Goal: Task Accomplishment & Management: Use online tool/utility

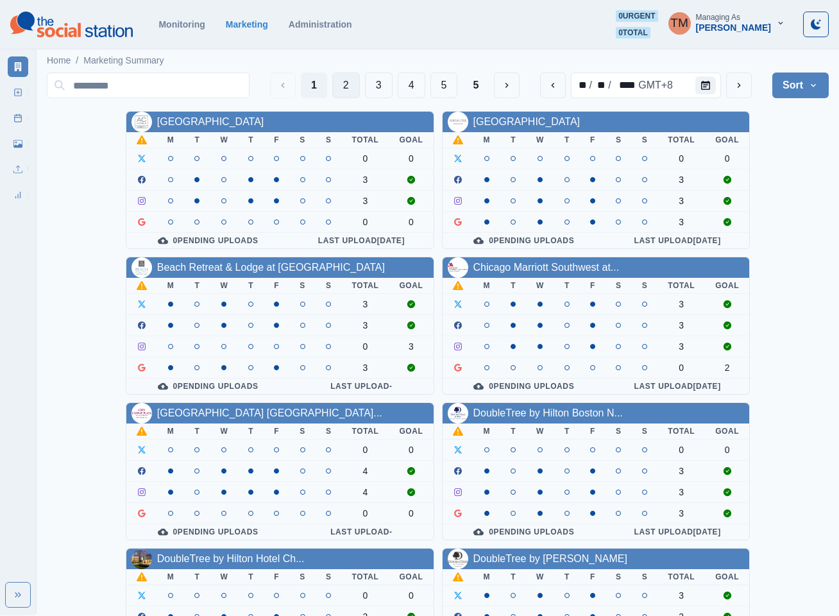
click at [345, 87] on button "2" at bounding box center [346, 86] width 28 height 26
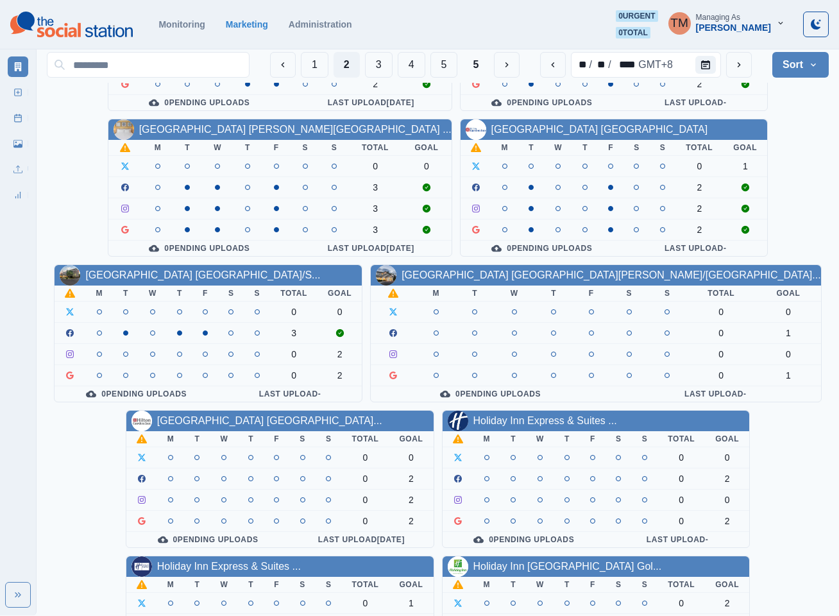
scroll to position [289, 0]
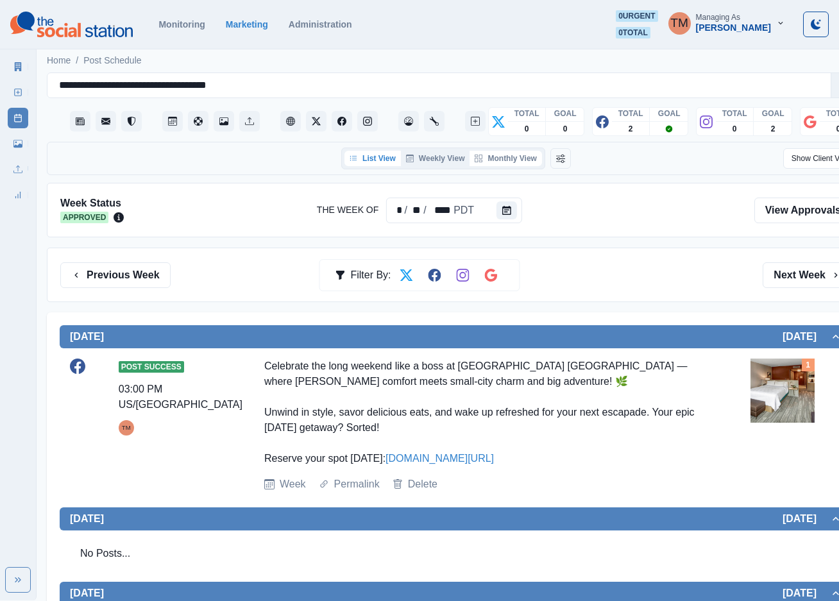
click at [508, 157] on button "Monthly View" at bounding box center [506, 158] width 72 height 15
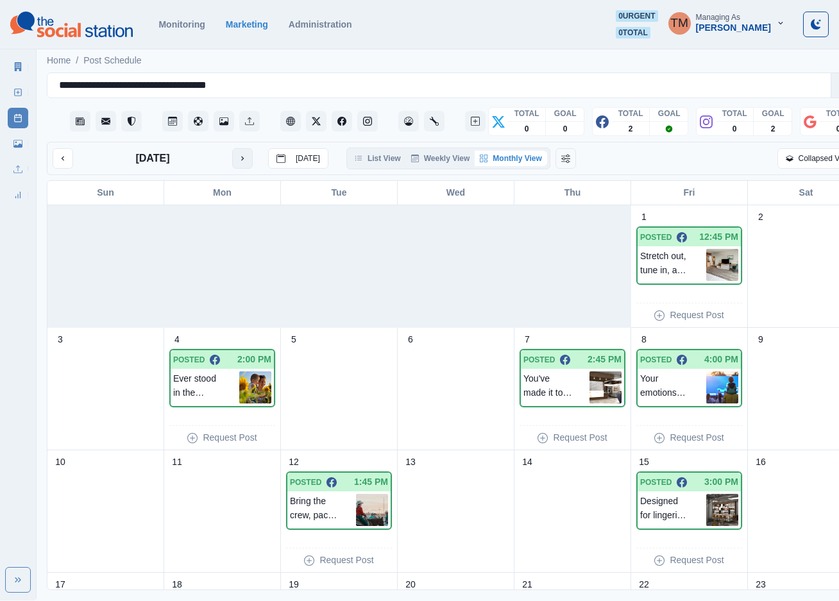
click at [245, 160] on icon "next month" at bounding box center [242, 158] width 9 height 9
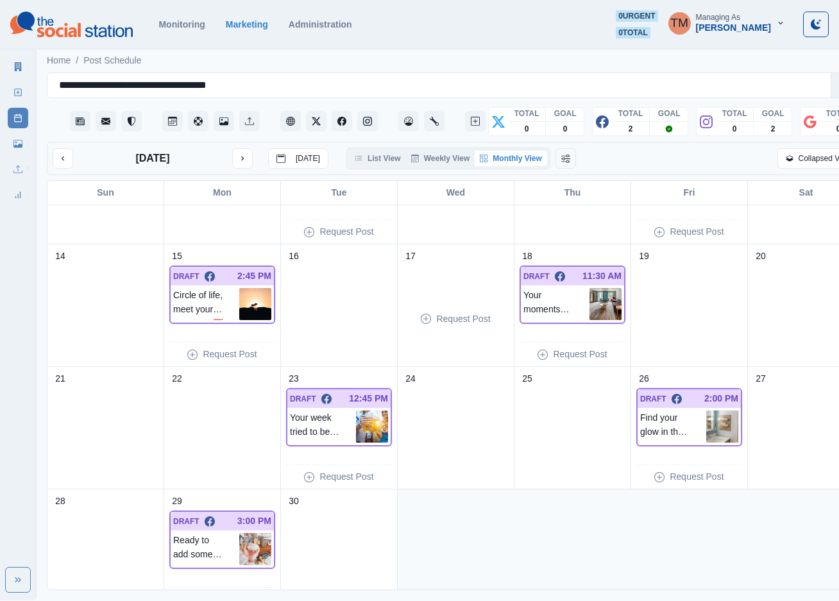
scroll to position [228, 0]
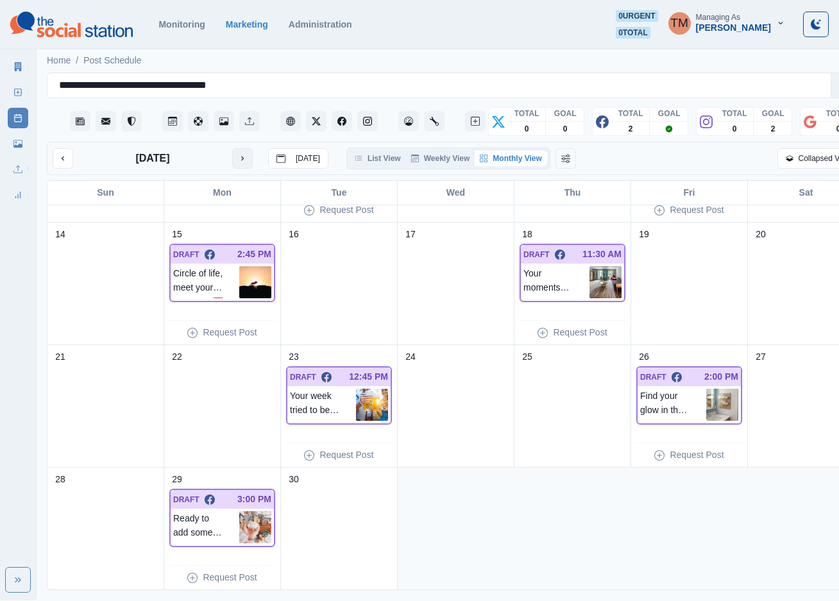
click at [235, 160] on button "next month" at bounding box center [242, 158] width 21 height 21
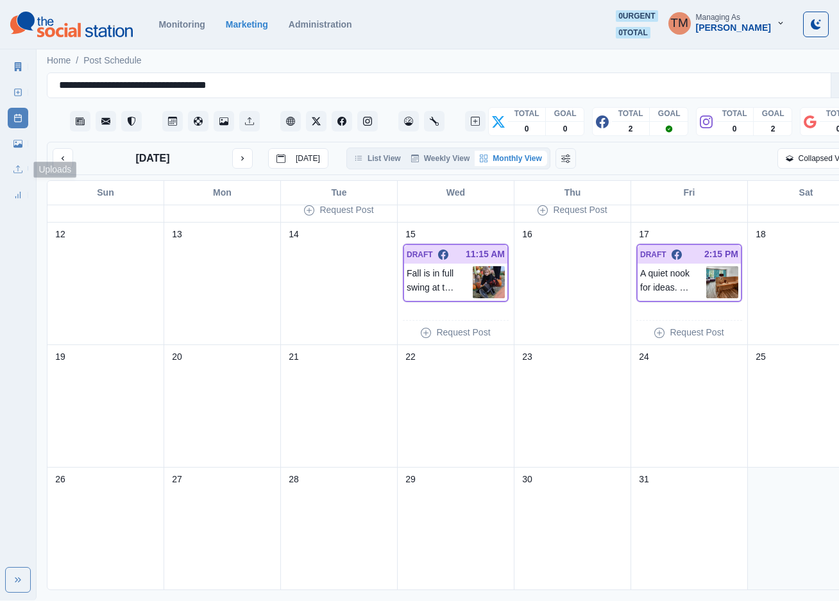
click at [19, 150] on link "Media Library" at bounding box center [18, 143] width 21 height 21
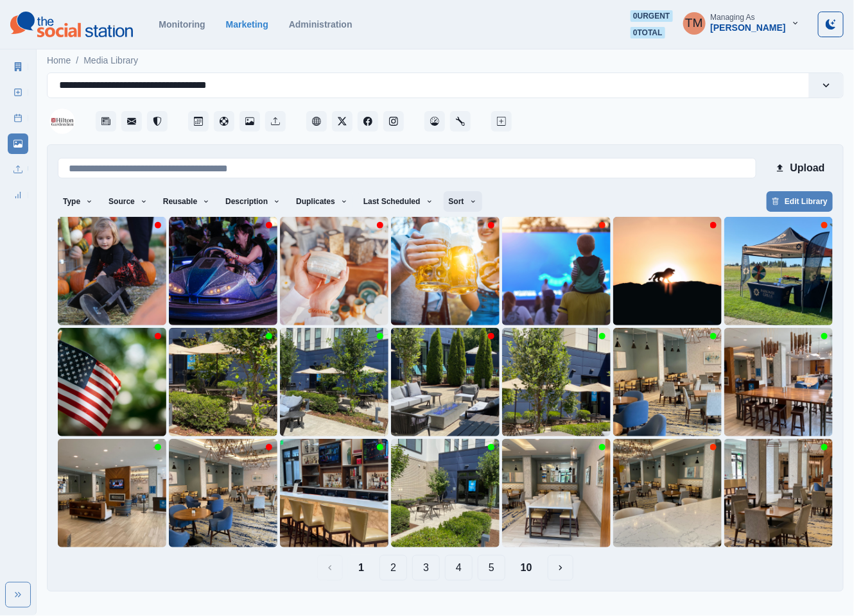
click at [469, 203] on icon "button" at bounding box center [473, 202] width 8 height 8
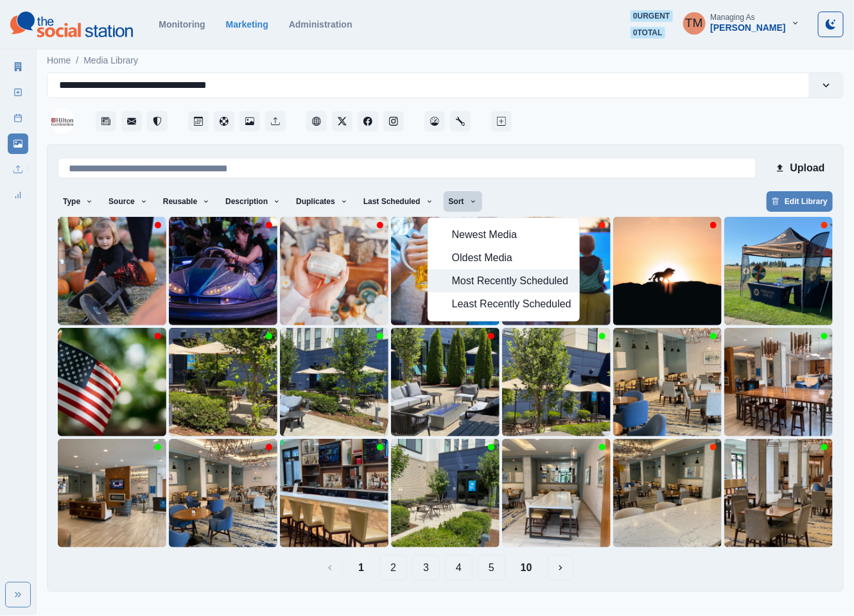
click at [464, 281] on span "Most Recently Scheduled" at bounding box center [511, 280] width 119 height 15
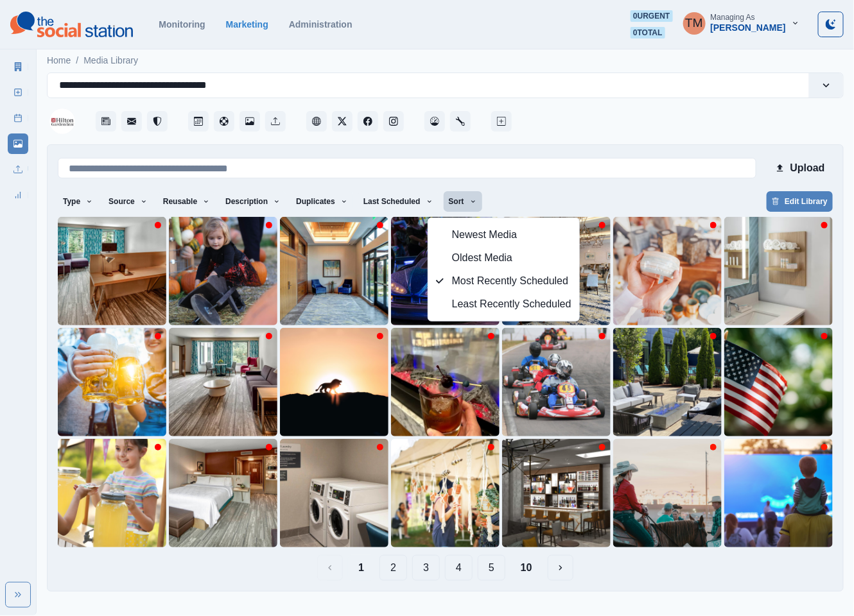
click at [492, 567] on button "5" at bounding box center [491, 568] width 28 height 26
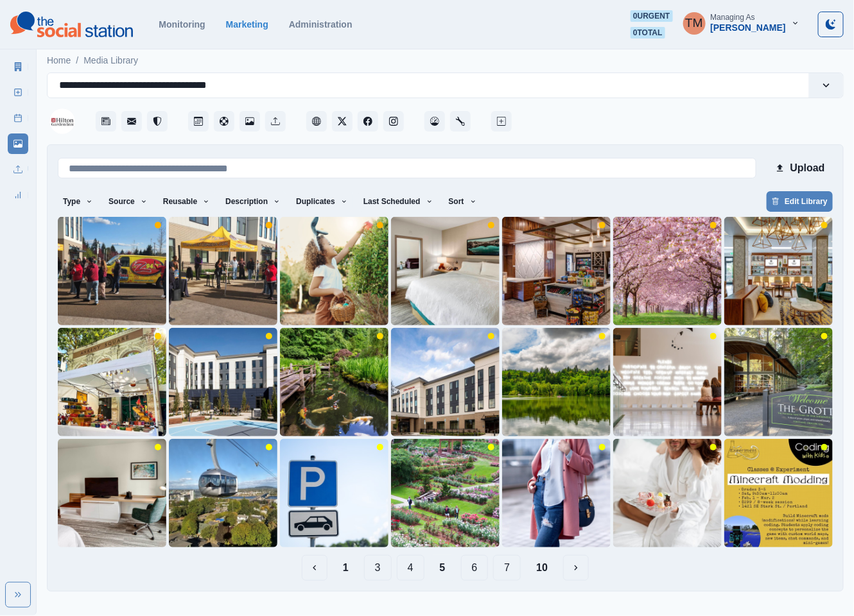
click at [506, 574] on button "7" at bounding box center [507, 568] width 28 height 26
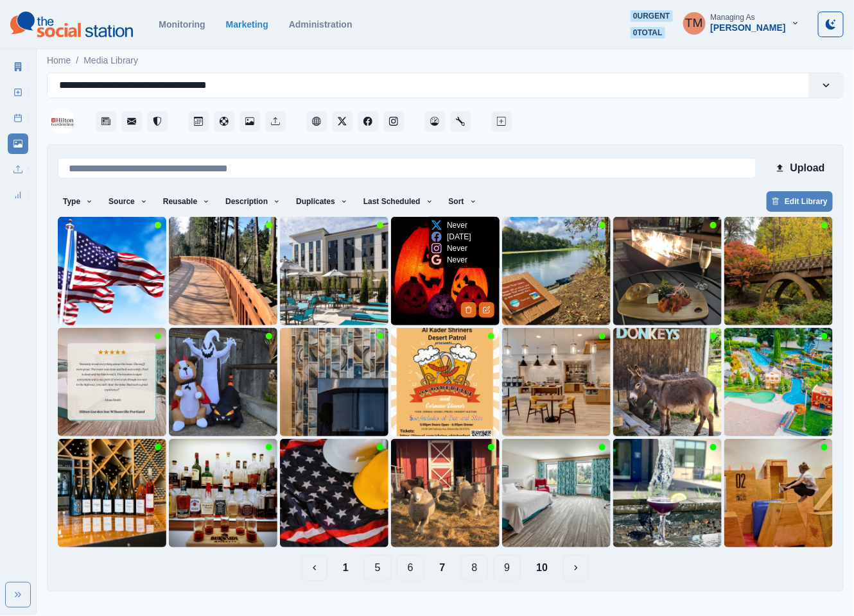
click at [430, 280] on img at bounding box center [445, 271] width 108 height 108
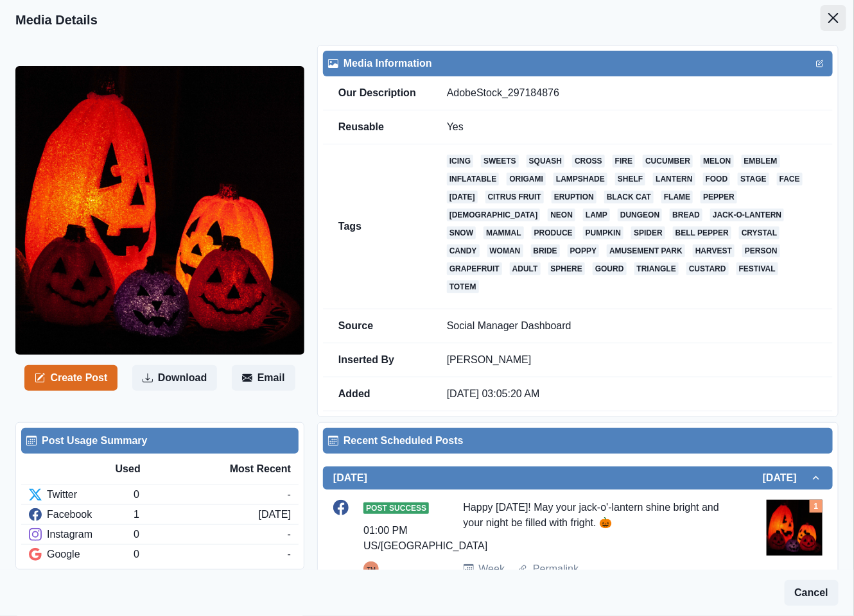
click at [820, 24] on button "Close" at bounding box center [833, 18] width 26 height 26
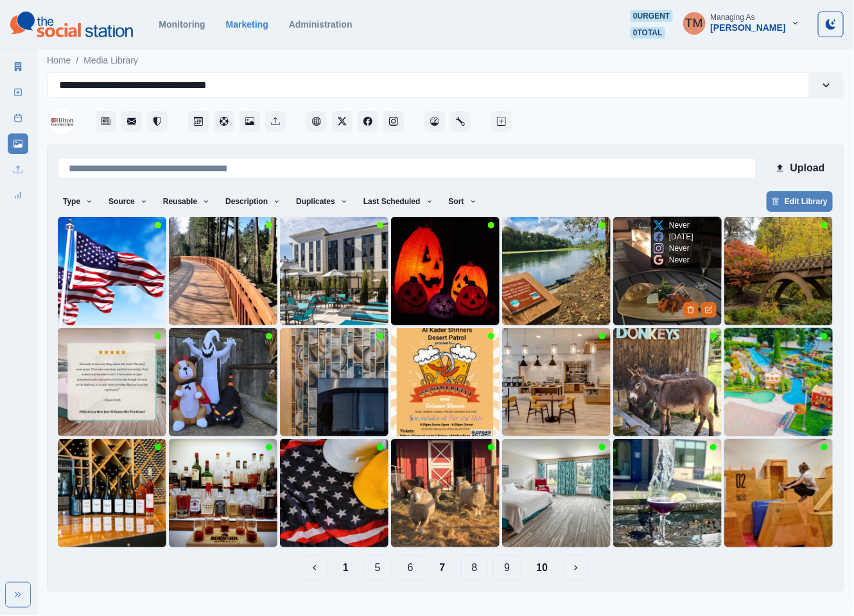
click at [636, 287] on img at bounding box center [667, 271] width 108 height 108
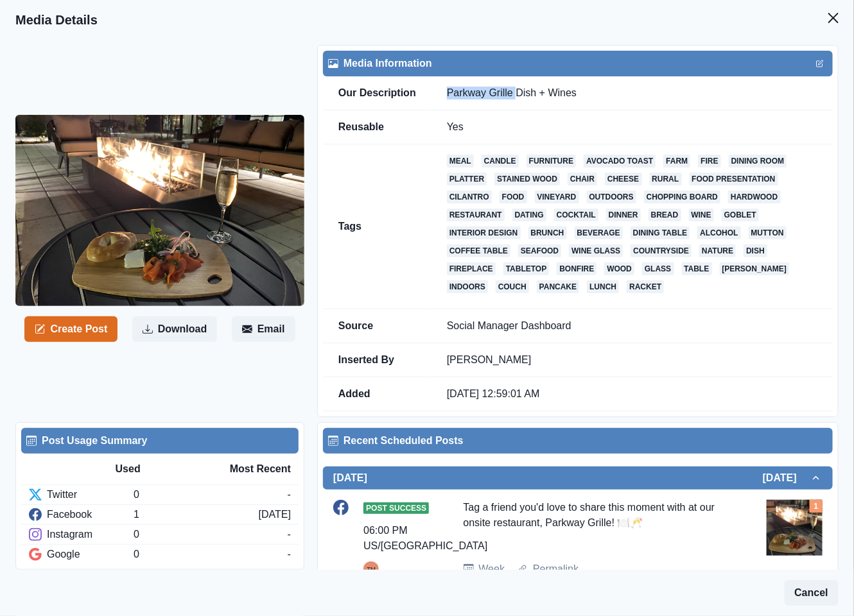
drag, startPoint x: 510, startPoint y: 95, endPoint x: 445, endPoint y: 94, distance: 64.8
click at [445, 94] on td "Parkway Grille Dish + Wines" at bounding box center [631, 93] width 401 height 34
copy td "Parkway Grille"
click at [828, 18] on icon "Close" at bounding box center [833, 18] width 10 height 10
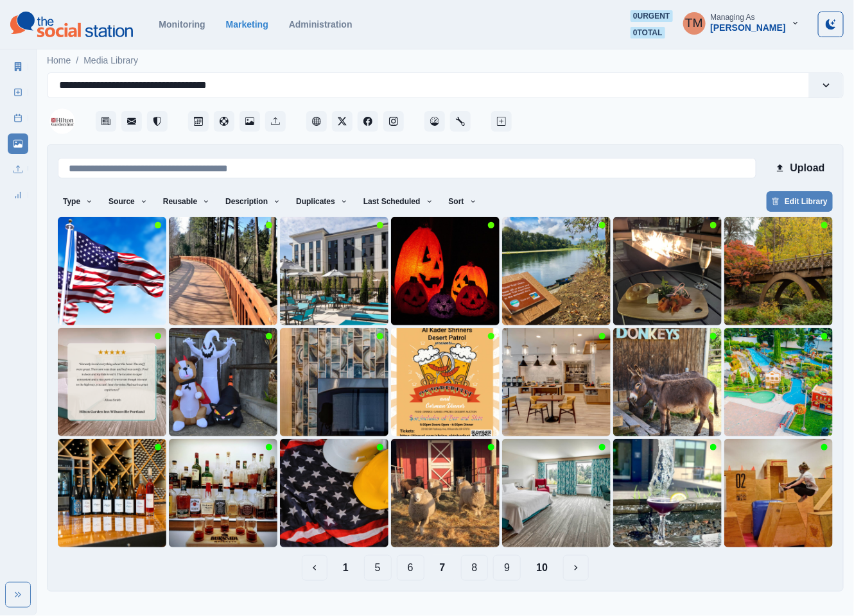
click at [476, 570] on button "8" at bounding box center [475, 568] width 28 height 26
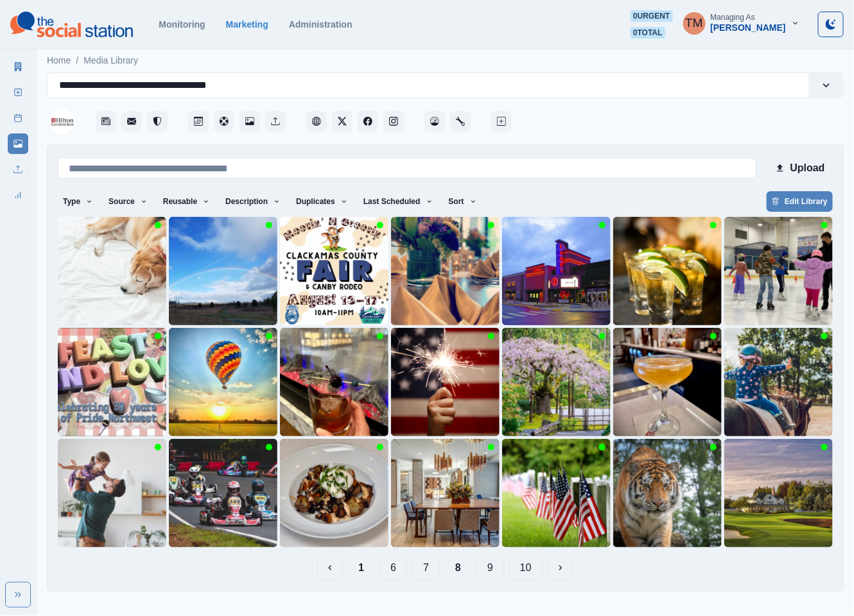
click at [495, 568] on button "9" at bounding box center [490, 568] width 28 height 26
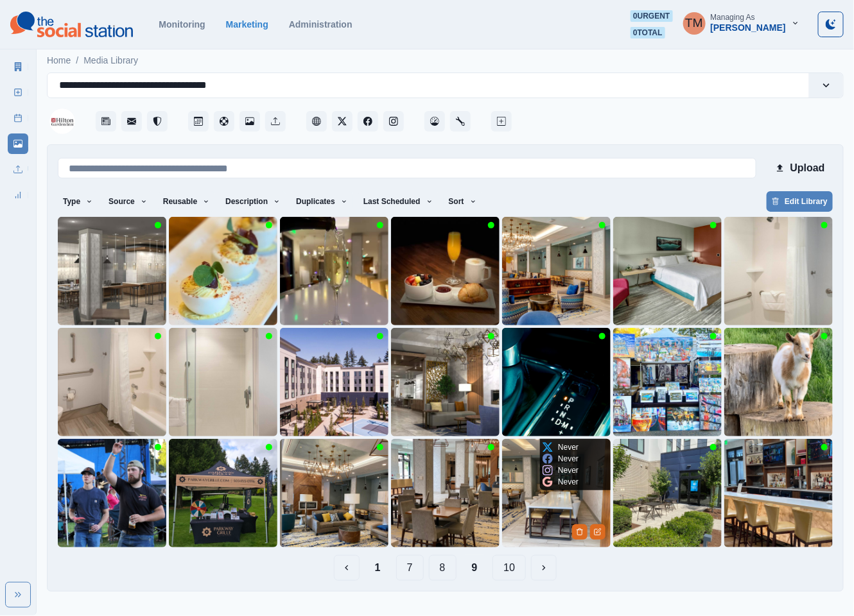
click at [528, 501] on img at bounding box center [556, 493] width 108 height 108
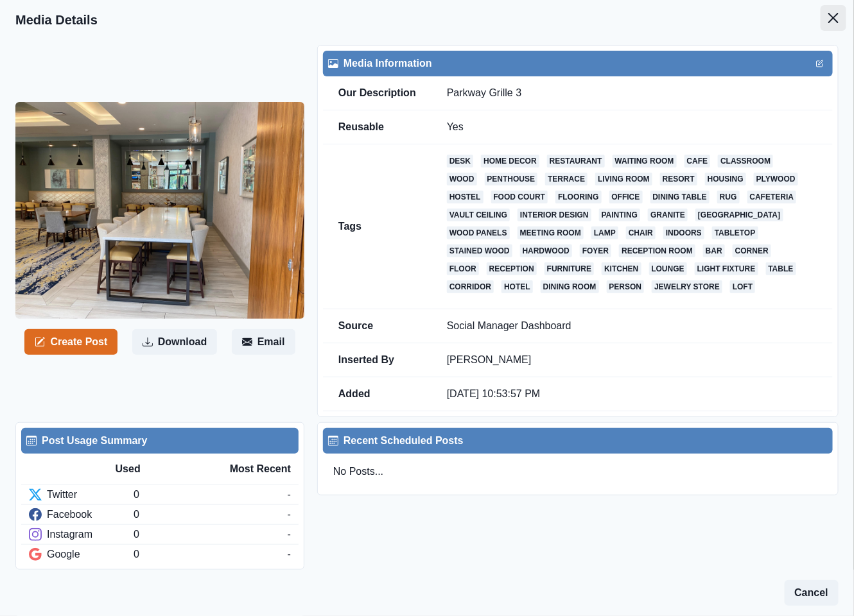
click at [828, 19] on icon "Close" at bounding box center [833, 18] width 10 height 10
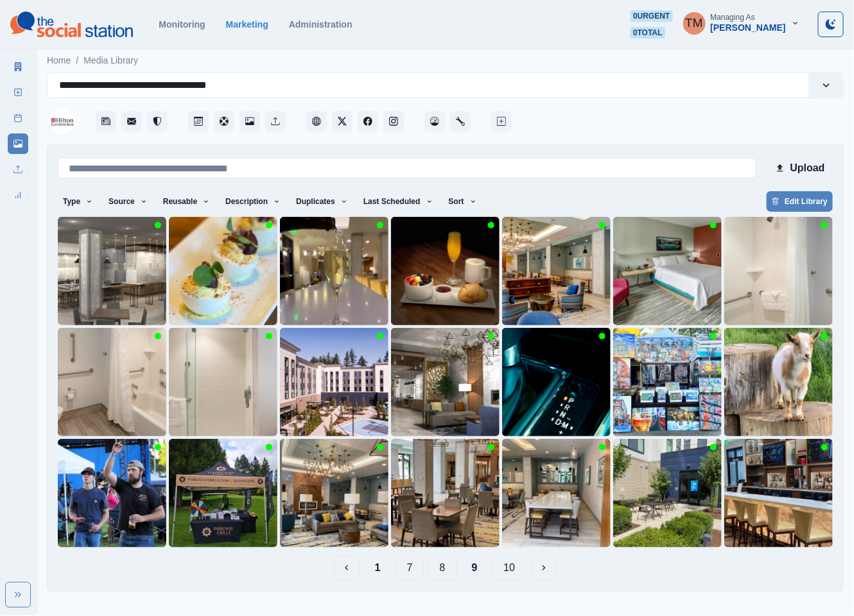
click at [379, 571] on button "1" at bounding box center [378, 568] width 26 height 26
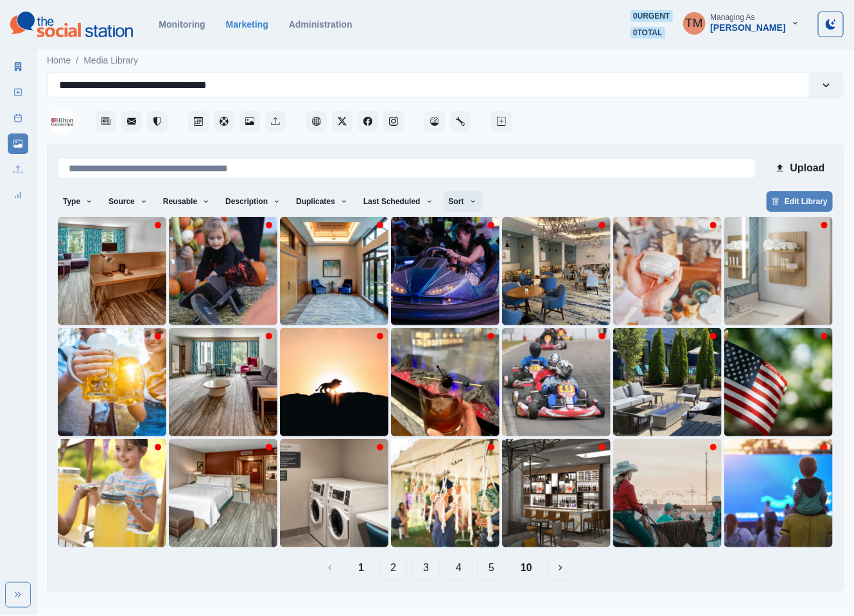
click at [469, 204] on icon "button" at bounding box center [473, 202] width 8 height 8
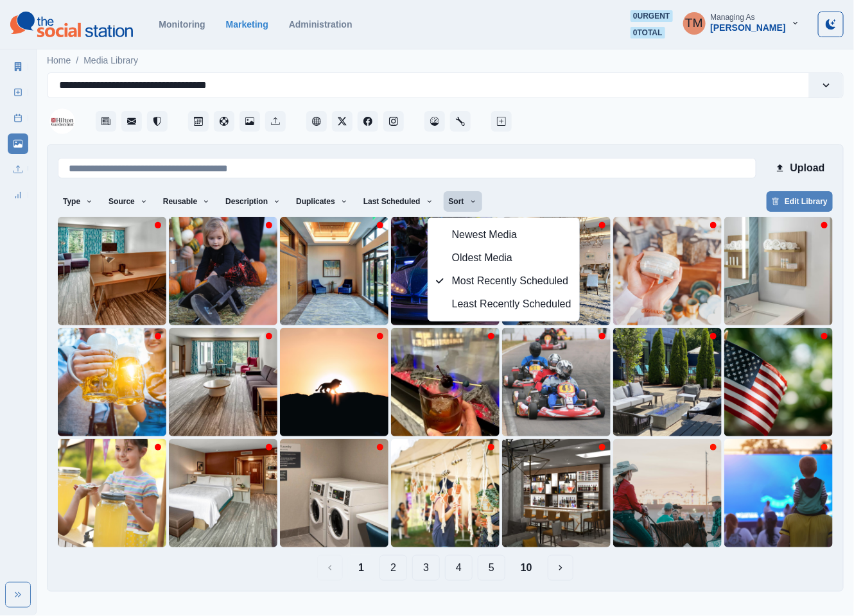
click at [469, 204] on icon "button" at bounding box center [473, 202] width 8 height 8
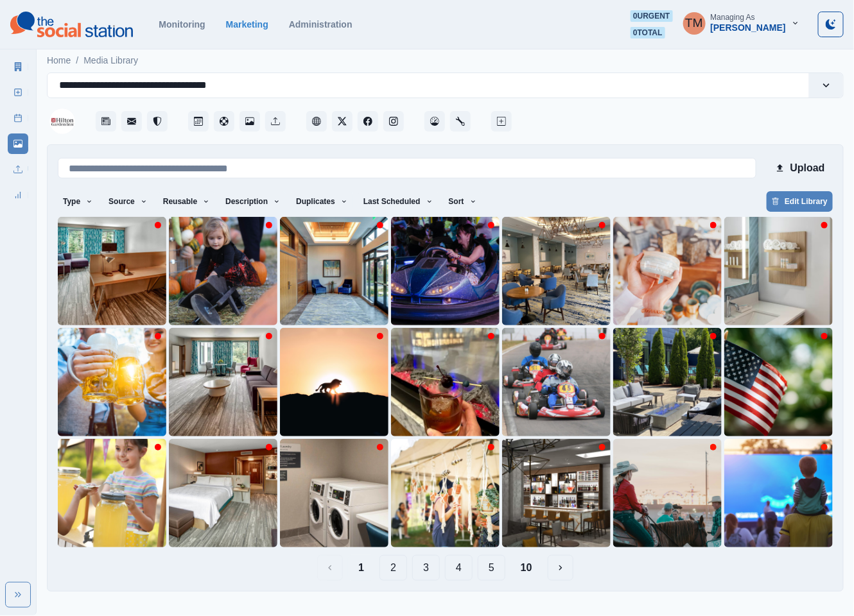
click at [391, 572] on button "2" at bounding box center [393, 568] width 28 height 26
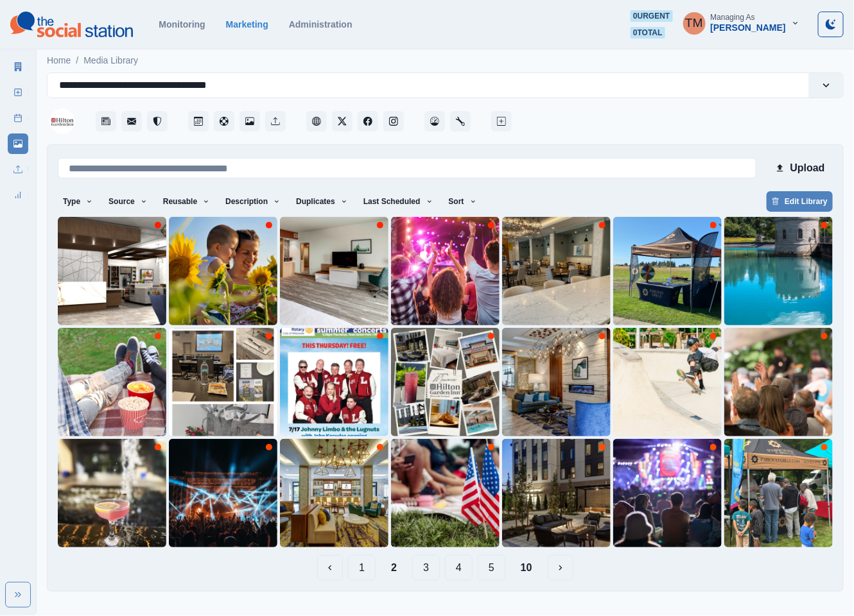
click at [426, 566] on button "3" at bounding box center [426, 568] width 28 height 26
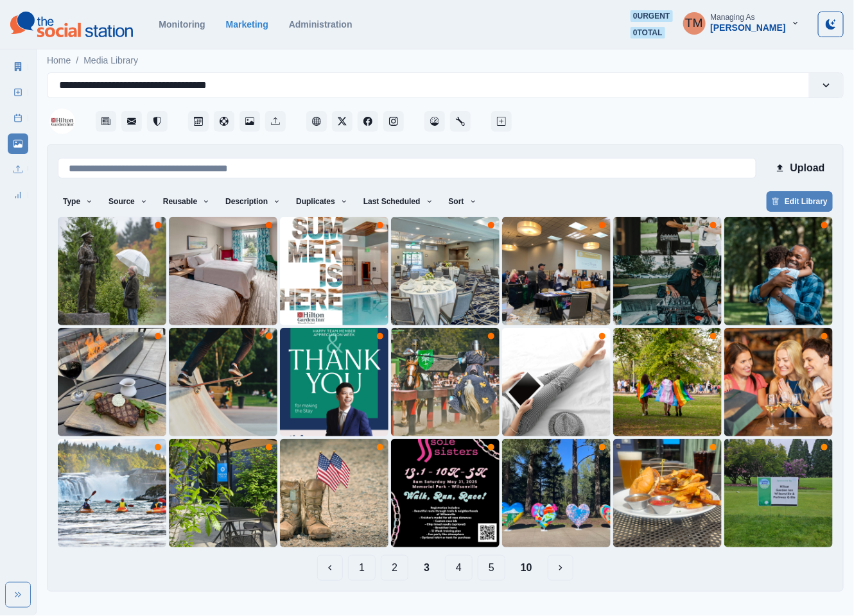
click at [462, 566] on button "4" at bounding box center [459, 568] width 28 height 26
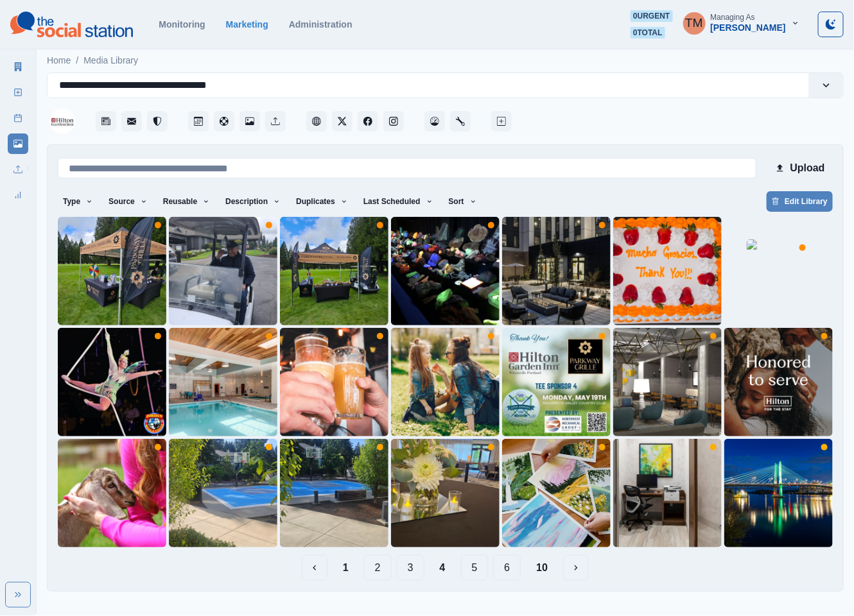
click at [470, 568] on button "5" at bounding box center [475, 568] width 28 height 26
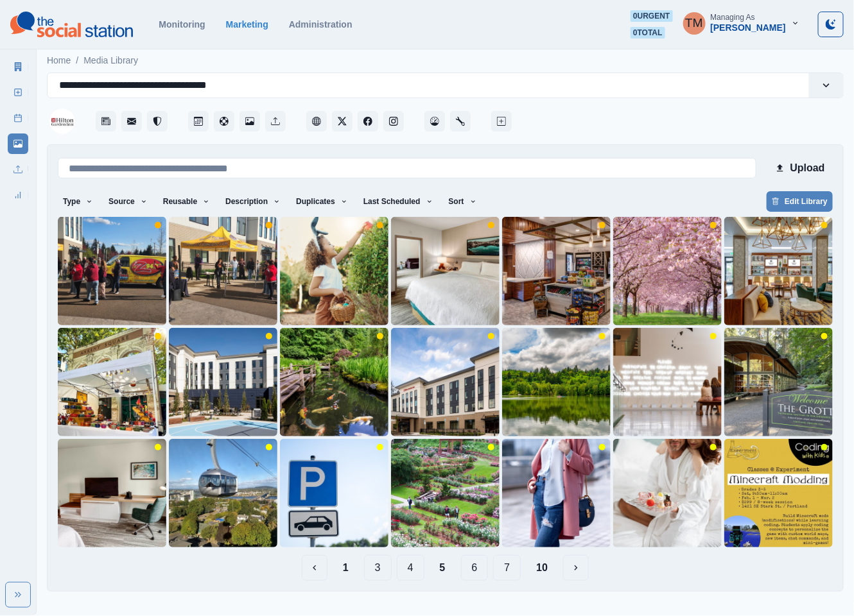
click at [472, 572] on button "6" at bounding box center [475, 568] width 28 height 26
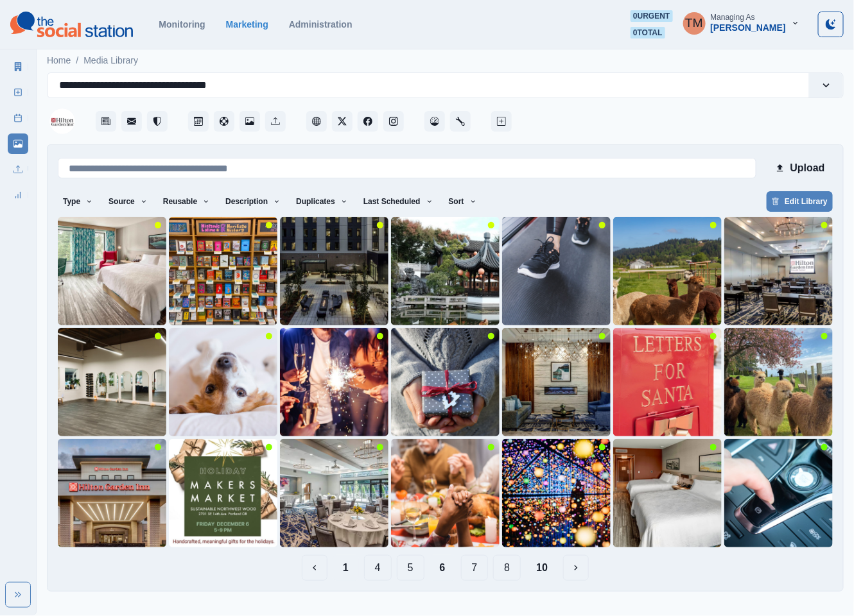
click at [348, 570] on button "1" at bounding box center [345, 568] width 26 height 26
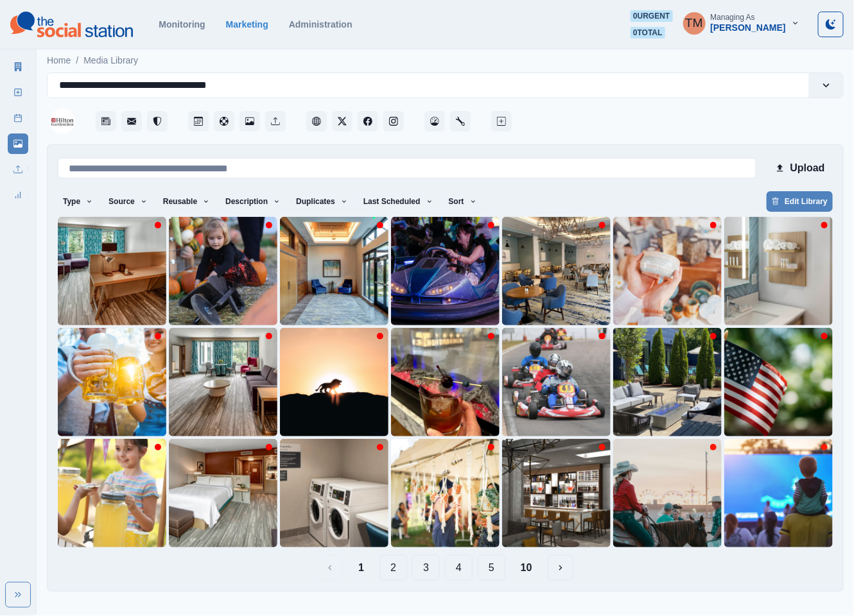
click at [459, 568] on button "4" at bounding box center [459, 568] width 28 height 26
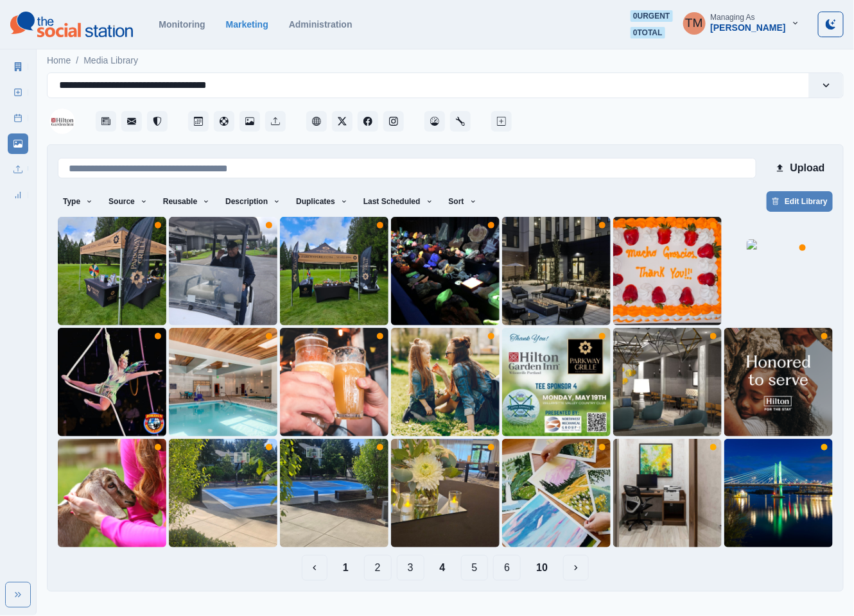
click at [474, 568] on button "5" at bounding box center [475, 568] width 28 height 26
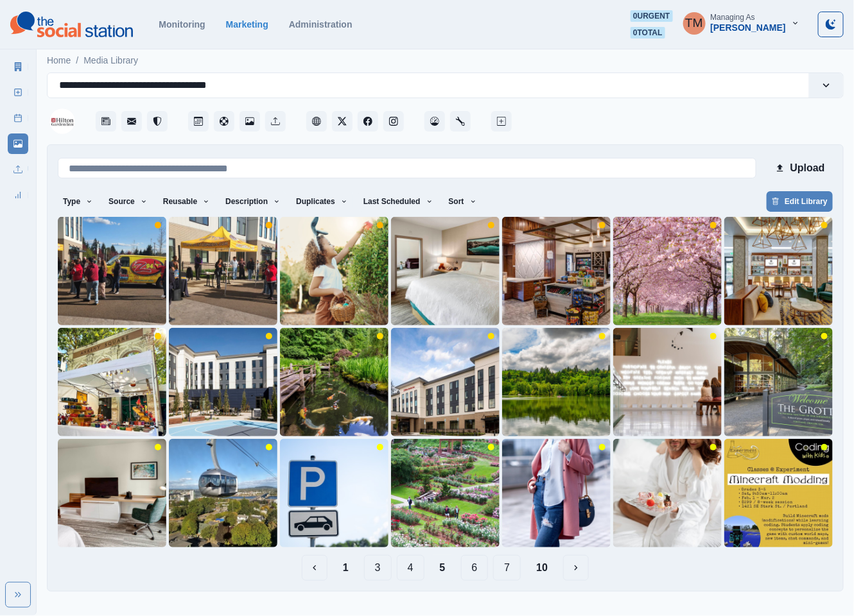
click at [483, 571] on button "6" at bounding box center [475, 568] width 28 height 26
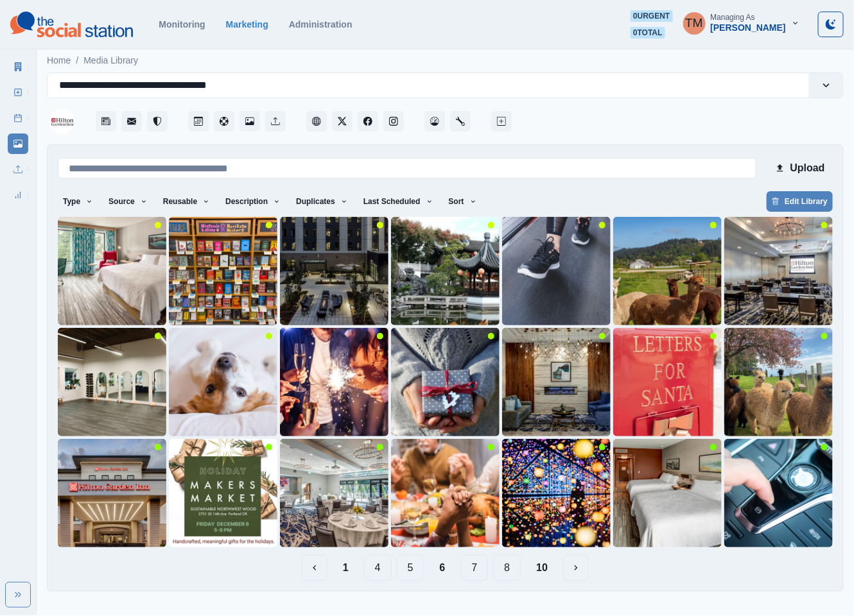
click at [474, 574] on button "7" at bounding box center [475, 568] width 28 height 26
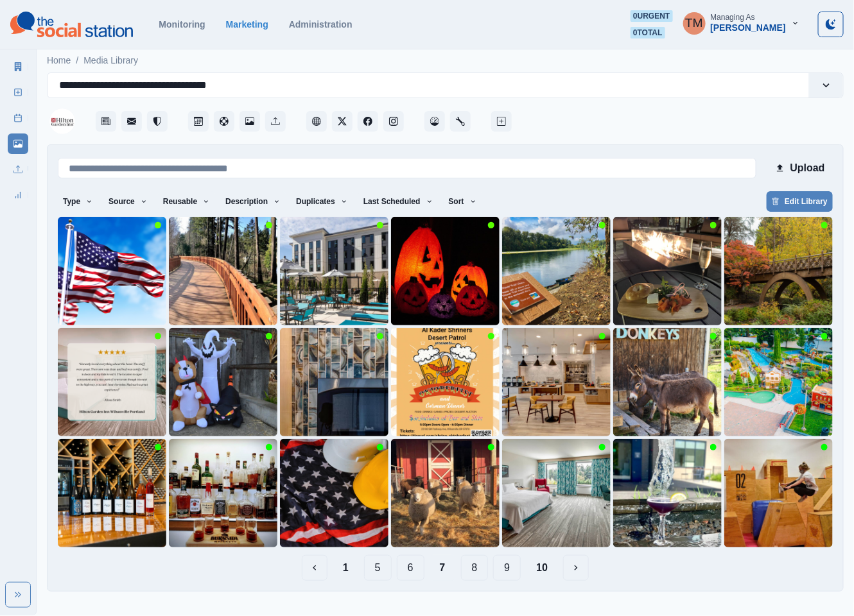
click at [474, 570] on button "8" at bounding box center [475, 568] width 28 height 26
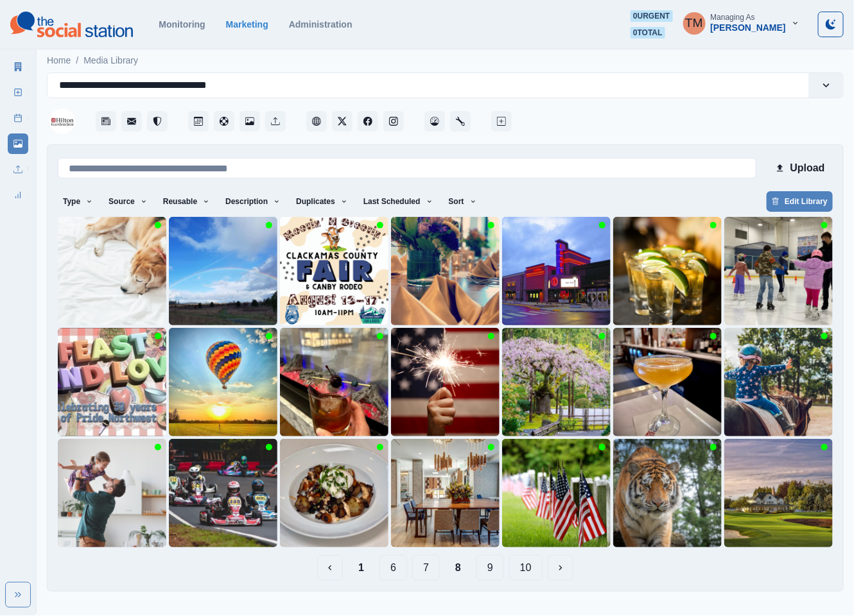
click at [488, 569] on button "9" at bounding box center [490, 568] width 28 height 26
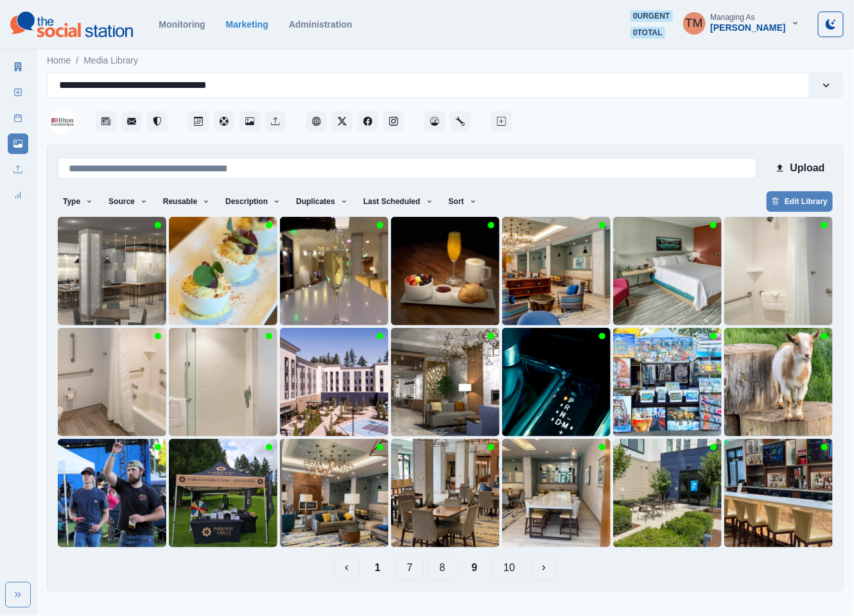
click at [510, 568] on button "10" at bounding box center [508, 568] width 33 height 26
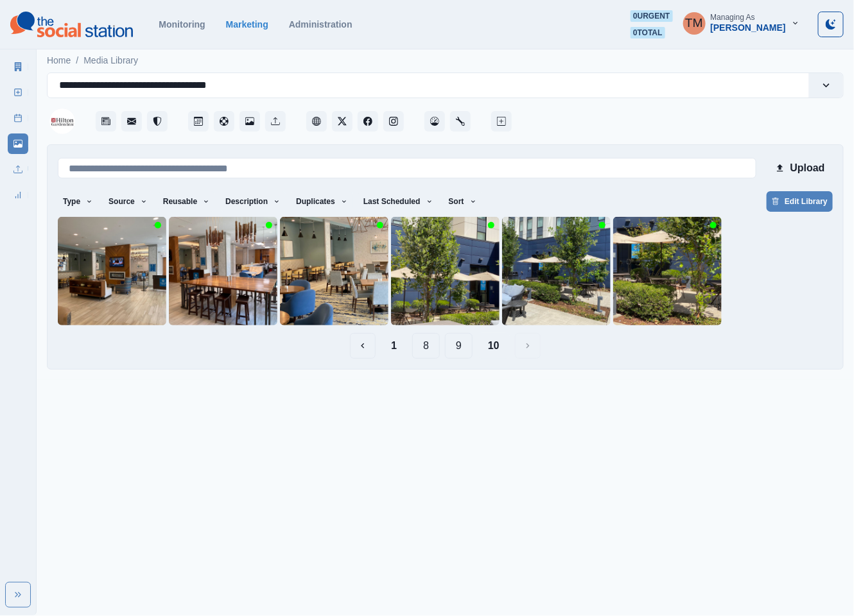
click at [426, 350] on button "8" at bounding box center [426, 346] width 28 height 26
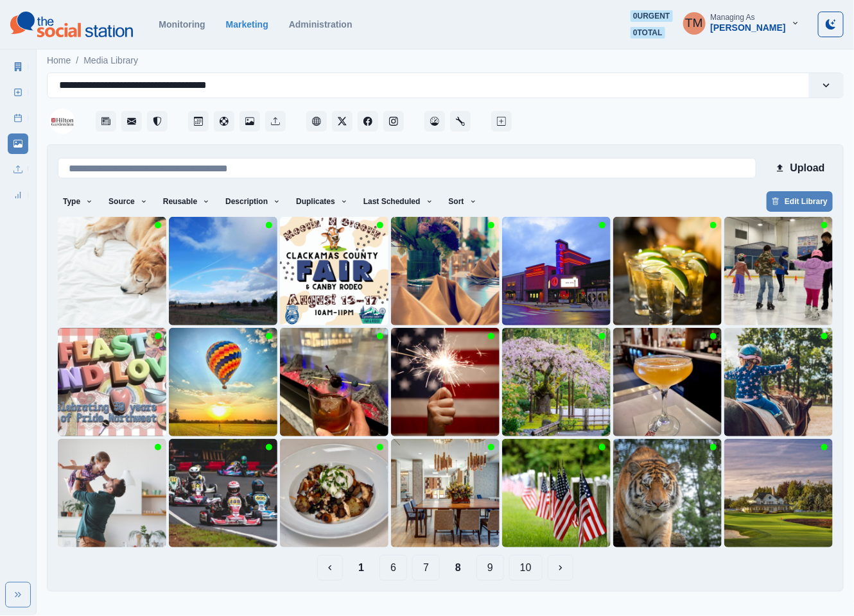
click at [426, 569] on button "7" at bounding box center [426, 568] width 28 height 26
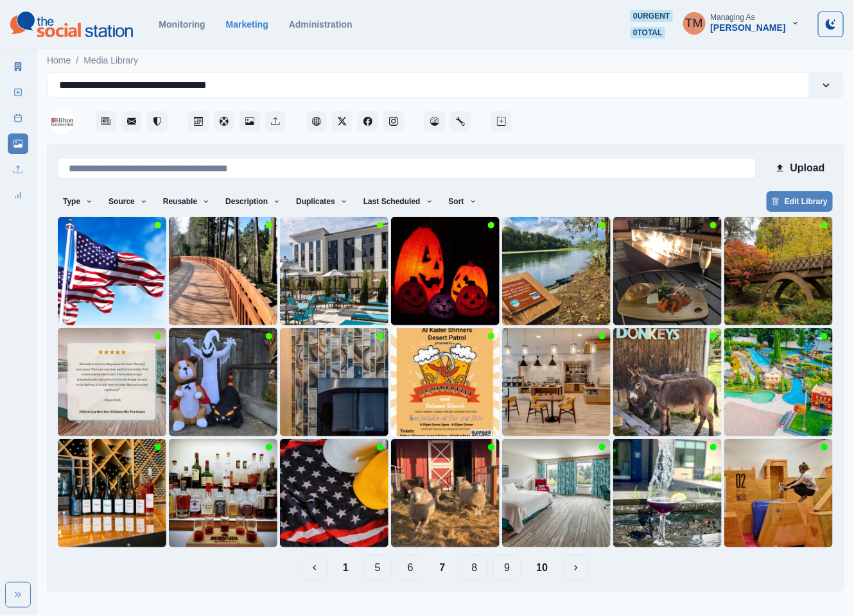
click at [415, 569] on button "6" at bounding box center [411, 568] width 28 height 26
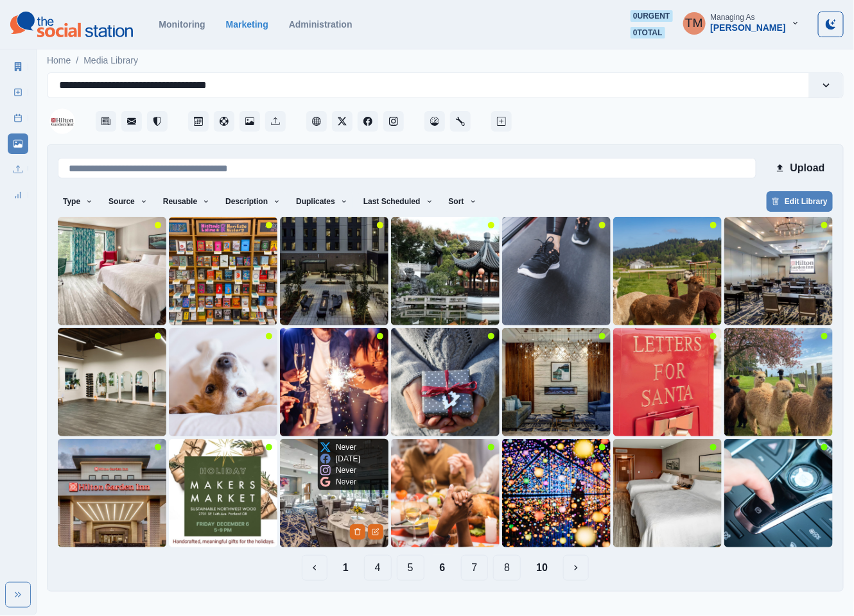
click at [305, 517] on img at bounding box center [334, 493] width 108 height 108
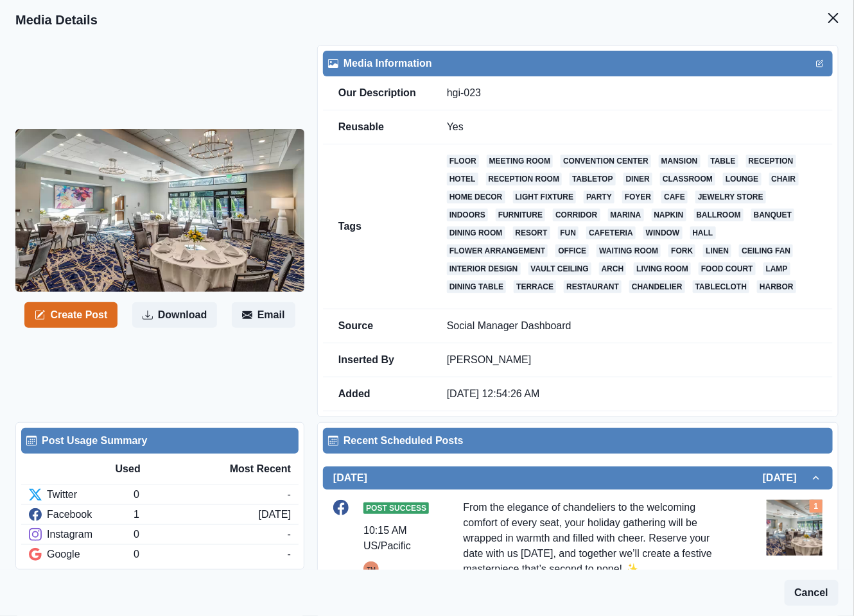
scroll to position [101, 0]
